Goal: Task Accomplishment & Management: Manage account settings

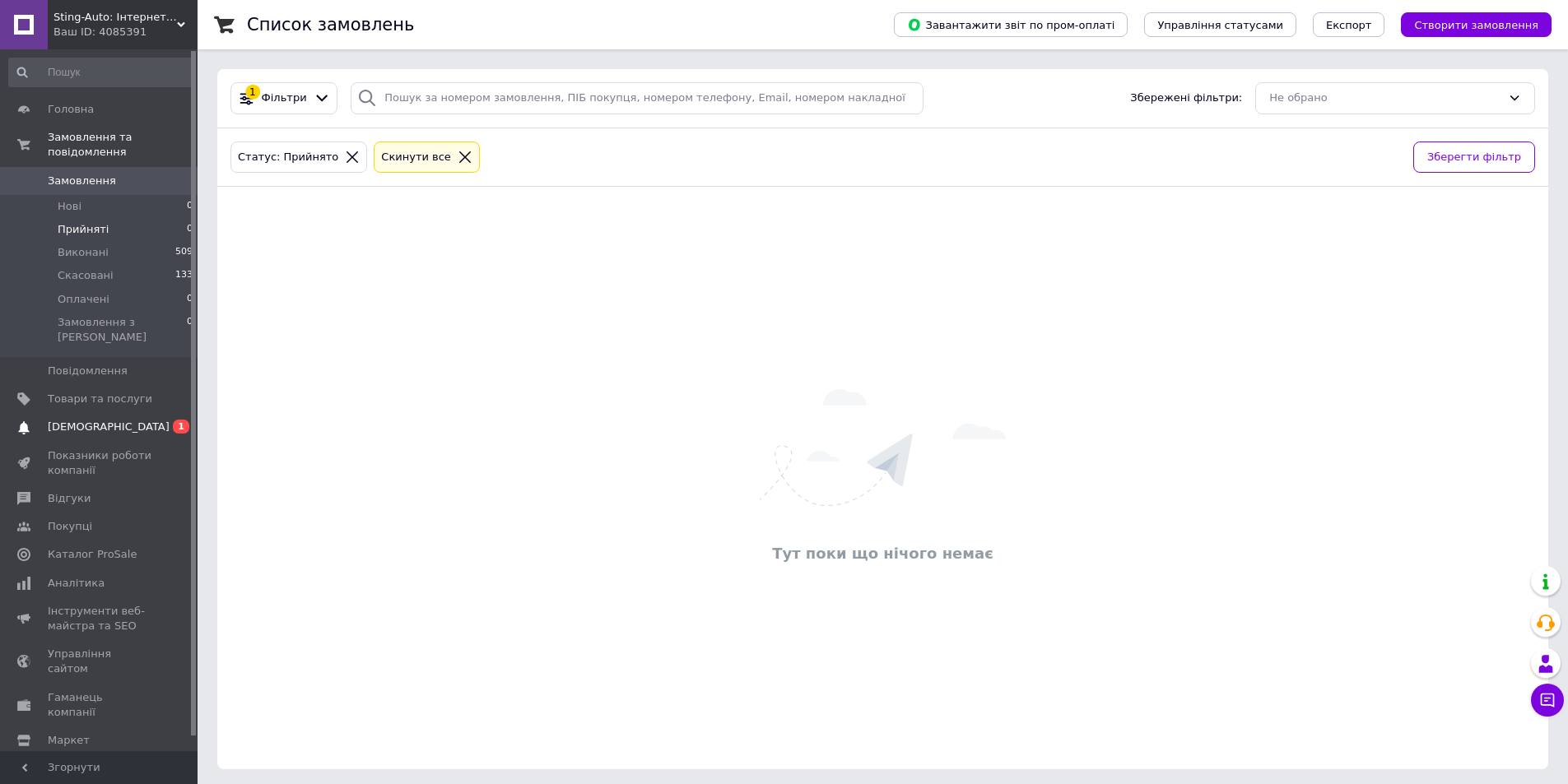
click at [145, 419] on span "[DEMOGRAPHIC_DATA]" at bounding box center [100, 427] width 104 height 15
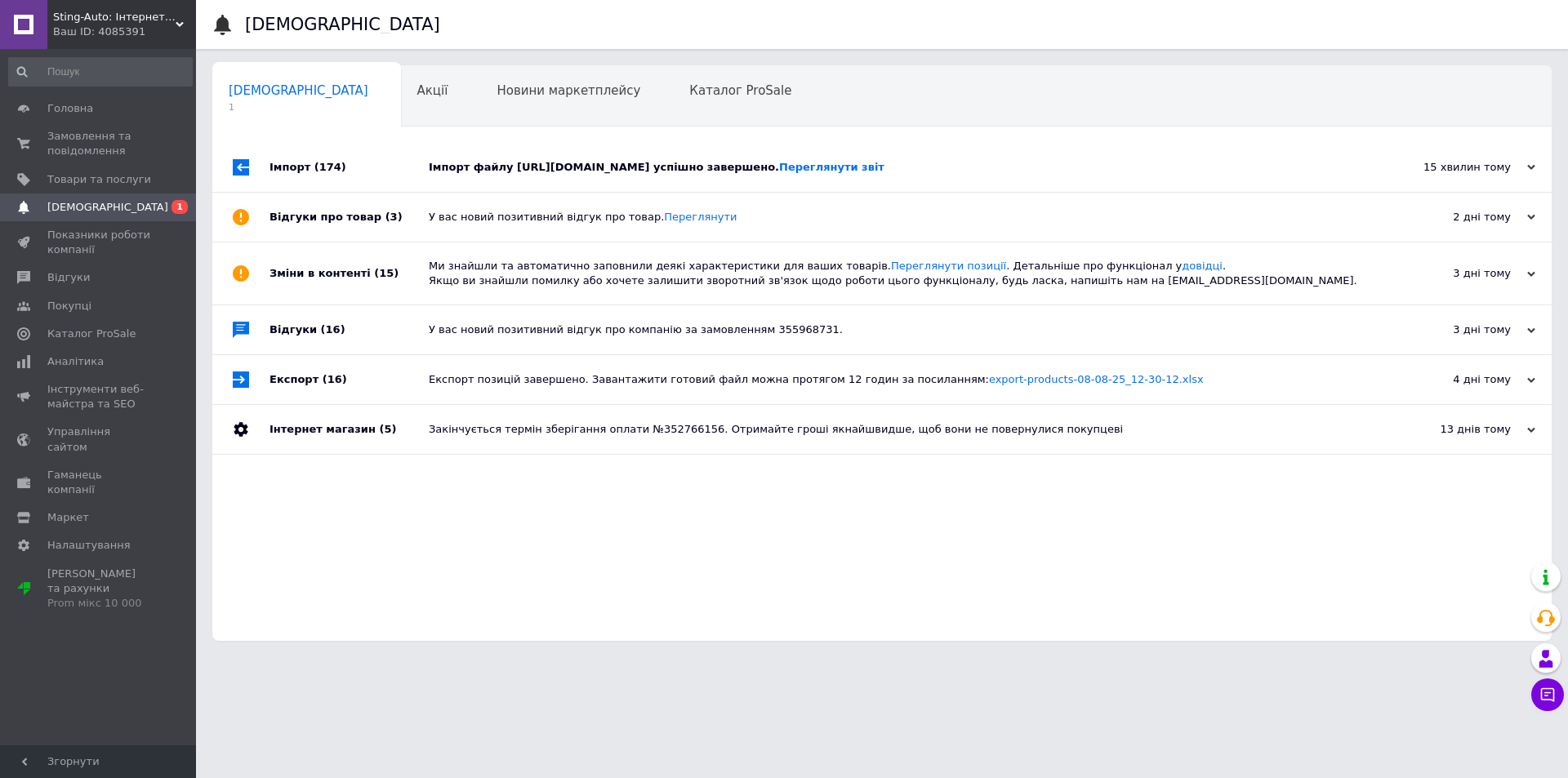
click at [1183, 163] on div "Імпорт файлу https://ptr-b2b.com.ua/content/export/43d8e66a8d14c11ac431f4d0f187…" at bounding box center [900, 167] width 943 height 15
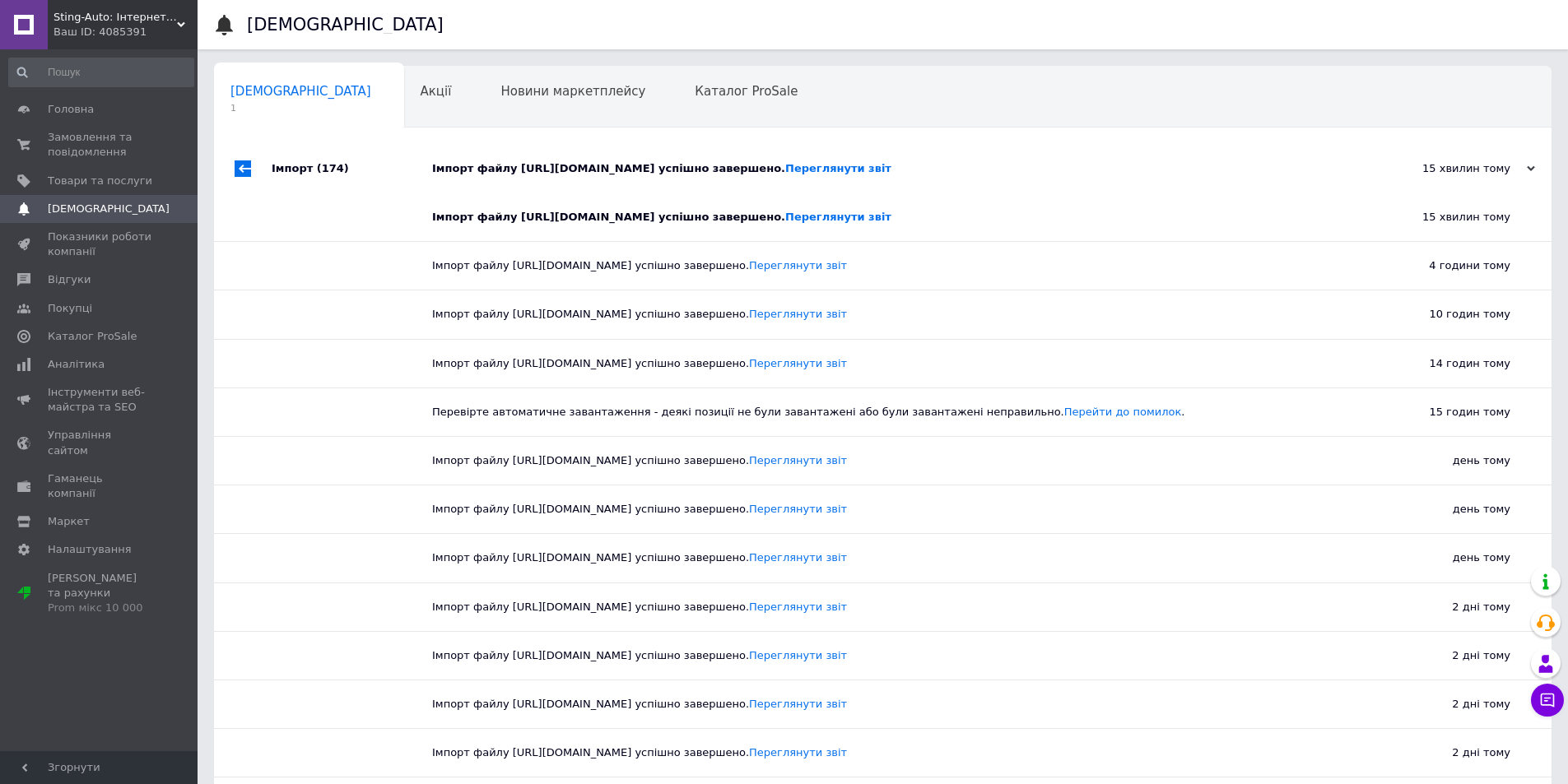
click at [1193, 165] on div "Імпорт файлу https://ptr-b2b.com.ua/content/export/43d8e66a8d14c11ac431f4d0f187…" at bounding box center [901, 168] width 938 height 15
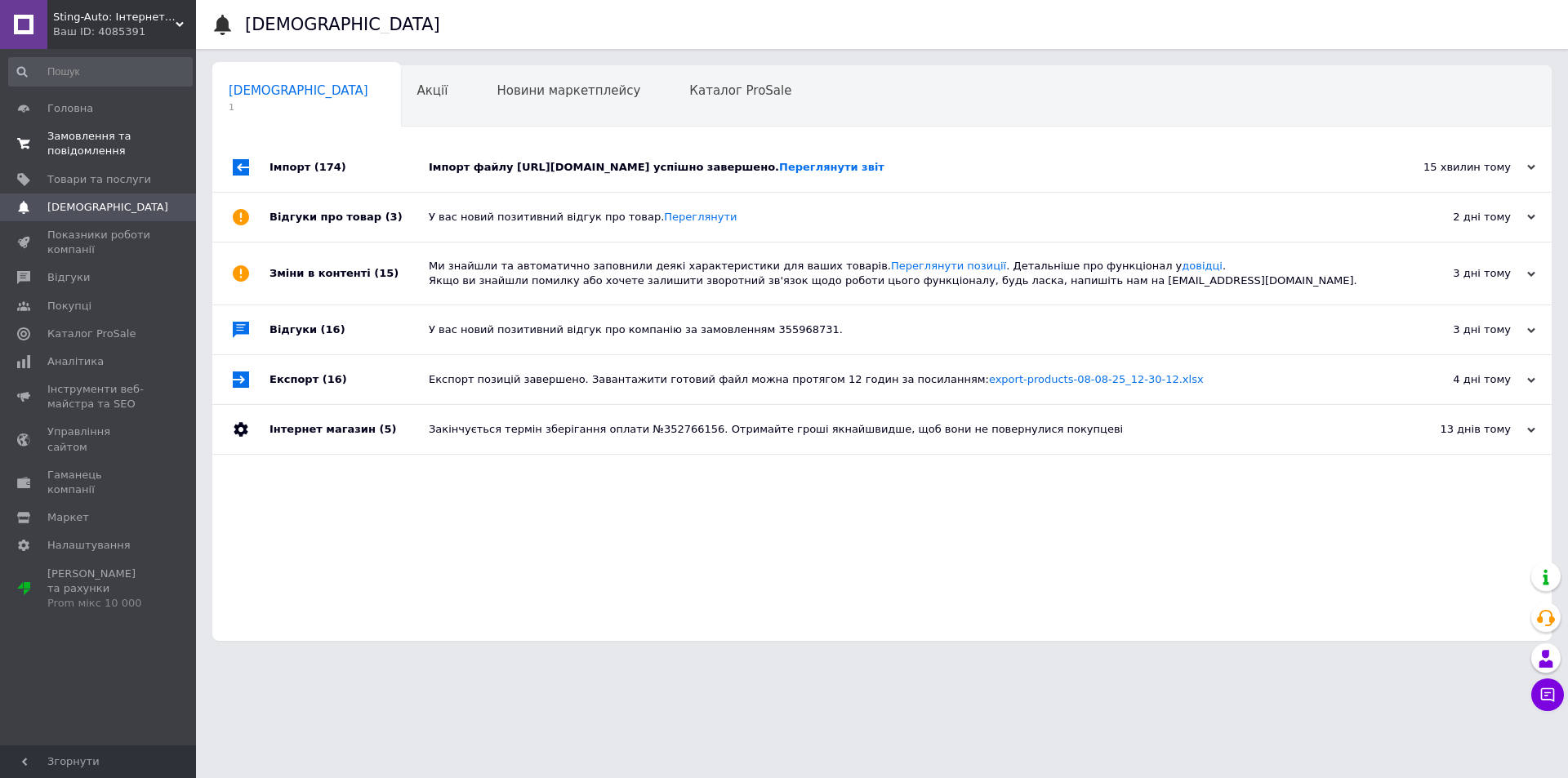
click at [18, 148] on icon at bounding box center [24, 143] width 13 height 13
